Goal: Transaction & Acquisition: Book appointment/travel/reservation

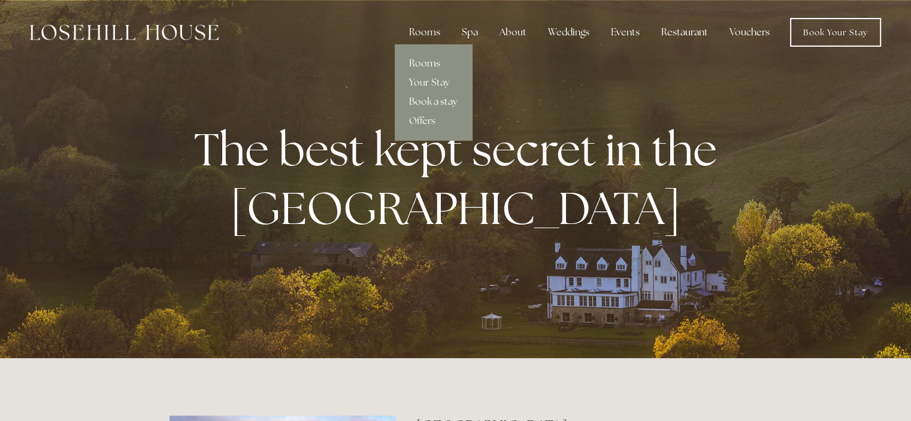
click at [429, 102] on link "Book a stay" at bounding box center [433, 101] width 77 height 19
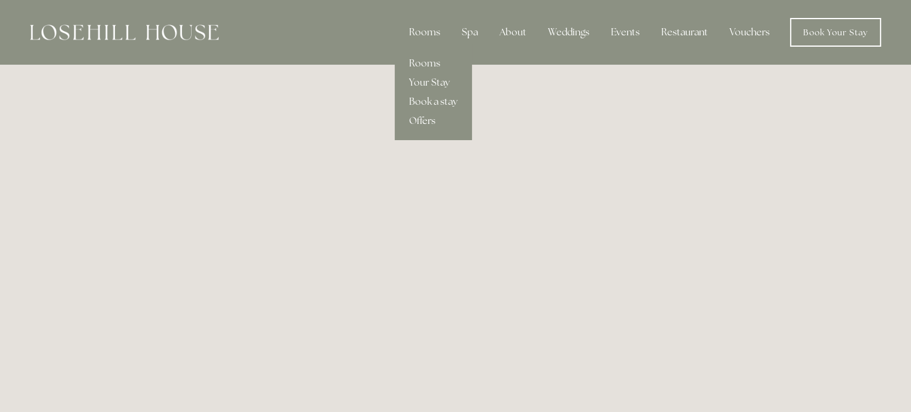
click at [430, 119] on link "Offers" at bounding box center [433, 120] width 77 height 19
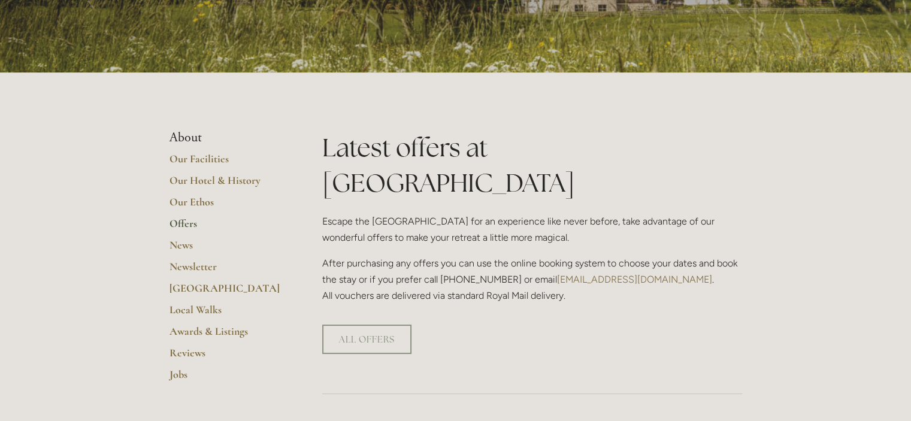
scroll to position [180, 0]
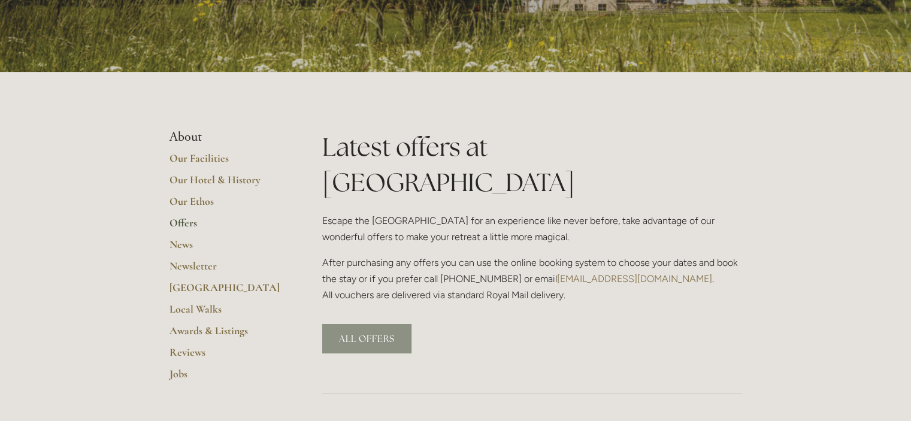
drag, startPoint x: 334, startPoint y: 310, endPoint x: 356, endPoint y: 307, distance: 21.8
click at [335, 324] on link "ALL OFFERS" at bounding box center [366, 338] width 89 height 29
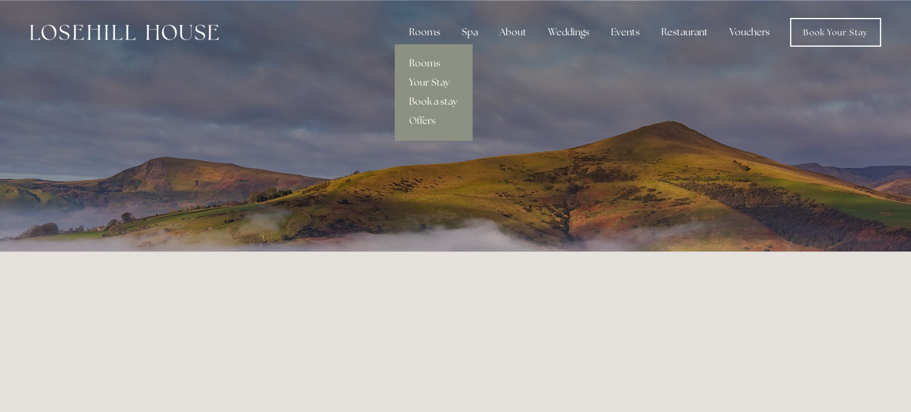
click at [421, 99] on link "Book a stay" at bounding box center [433, 101] width 77 height 19
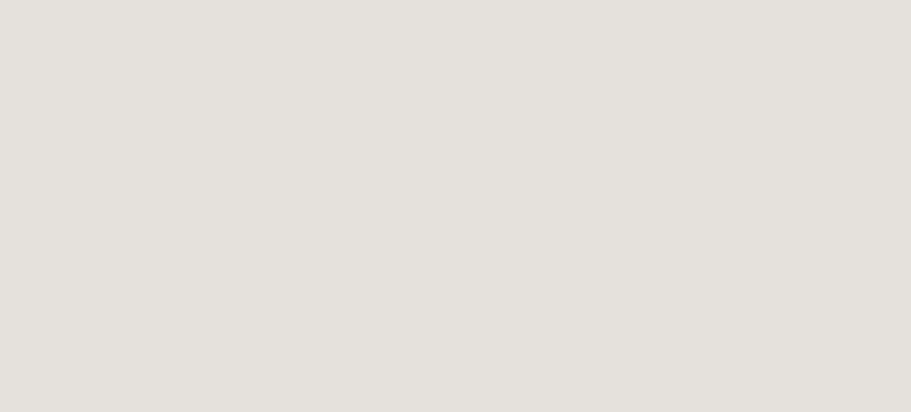
scroll to position [1083, 0]
